Goal: Information Seeking & Learning: Learn about a topic

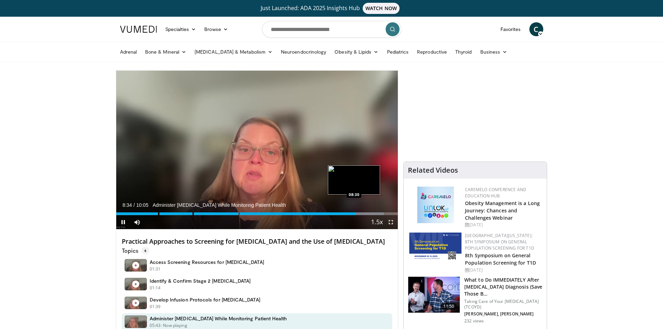
click at [354, 215] on div "Loaded : 95.09% 08:35" at bounding box center [257, 213] width 282 height 3
click at [351, 213] on div "08:24" at bounding box center [233, 213] width 235 height 3
click at [349, 215] on div "08:26" at bounding box center [234, 213] width 236 height 3
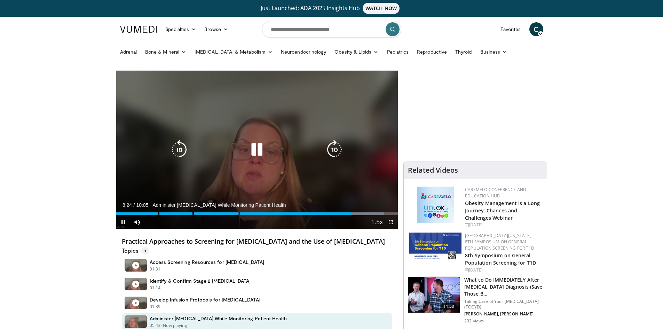
click at [344, 215] on div "08:25" at bounding box center [233, 213] width 235 height 3
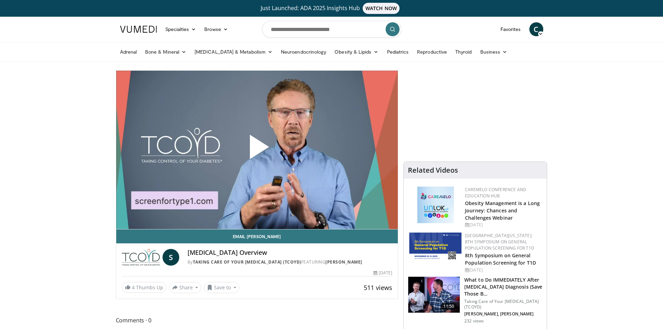
click at [257, 150] on span "Video Player" at bounding box center [257, 150] width 0 height 0
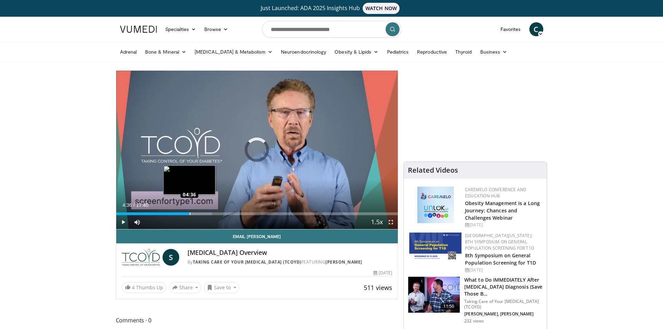
click at [189, 215] on div "Loaded : 33.98% 04:59 04:36" at bounding box center [257, 213] width 282 height 3
click at [185, 215] on div "04:39" at bounding box center [153, 213] width 75 height 3
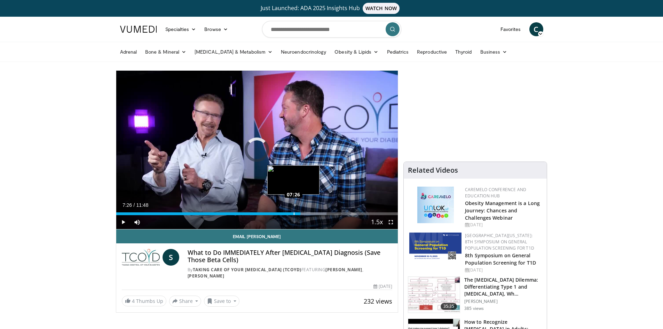
click at [294, 212] on div "Loaded : 74.64% 07:43 07:26" at bounding box center [257, 213] width 282 height 3
click at [286, 212] on div "07:32" at bounding box center [206, 213] width 180 height 3
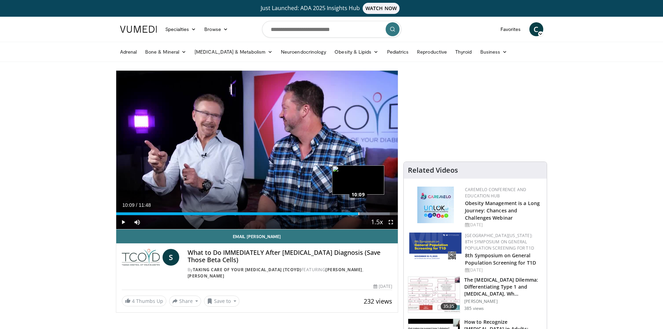
click at [358, 213] on div "Loaded : 97.17% 10:28 10:09" at bounding box center [257, 213] width 282 height 3
click at [351, 214] on div "09:50" at bounding box center [233, 213] width 235 height 3
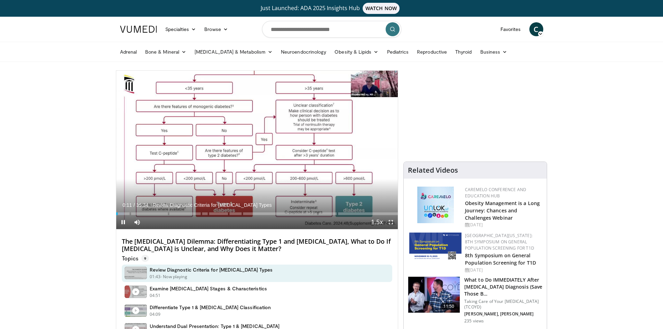
click at [323, 207] on p "Review Diagnostic Criteria for [MEDICAL_DATA] Types" at bounding box center [264, 205] width 223 height 6
click at [325, 212] on div "Loaded : 2.79% 00:12 26:20" at bounding box center [257, 212] width 282 height 7
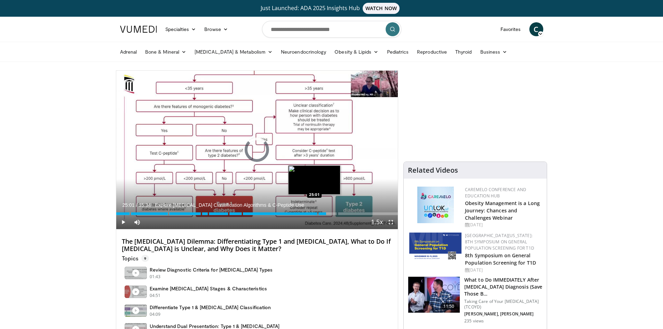
click at [314, 212] on div "26:31" at bounding box center [221, 213] width 210 height 3
